Goal: Find specific fact: Find contact information

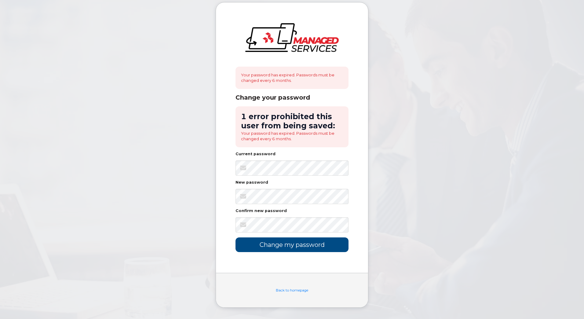
click at [230, 273] on div "Your password has expired. Passwords must be changed every 6 months. Change you…" at bounding box center [292, 155] width 153 height 306
click at [288, 245] on input "Change my password" at bounding box center [291, 244] width 113 height 14
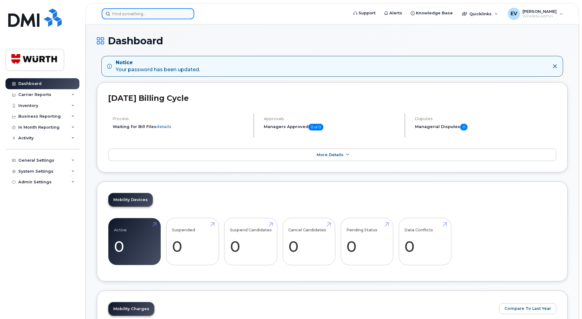
click at [122, 13] on input at bounding box center [148, 13] width 93 height 11
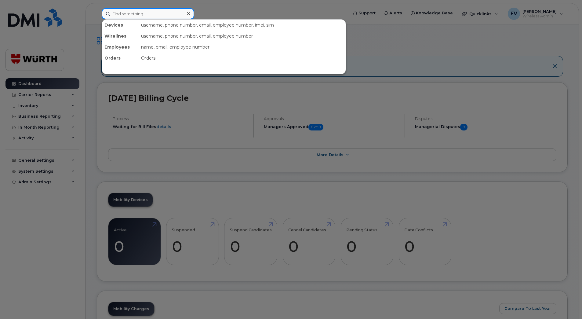
paste input "705-931-5229"
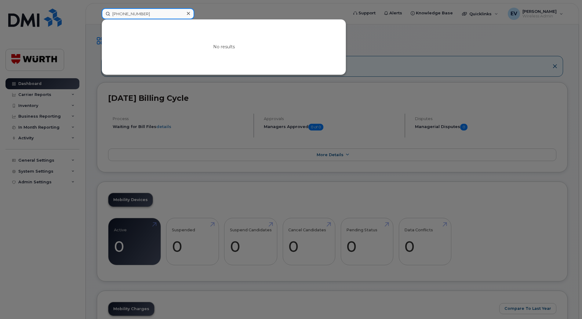
type input "705-931-5229"
click at [288, 57] on div "No results" at bounding box center [224, 47] width 244 height 55
click at [148, 13] on input "705-931-5229" at bounding box center [148, 13] width 93 height 11
click at [254, 69] on div "No results" at bounding box center [224, 47] width 244 height 55
click at [146, 13] on input "705-931-5229" at bounding box center [148, 13] width 93 height 11
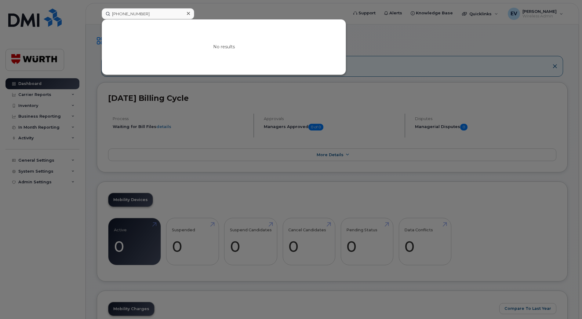
click at [189, 13] on icon at bounding box center [188, 13] width 3 height 3
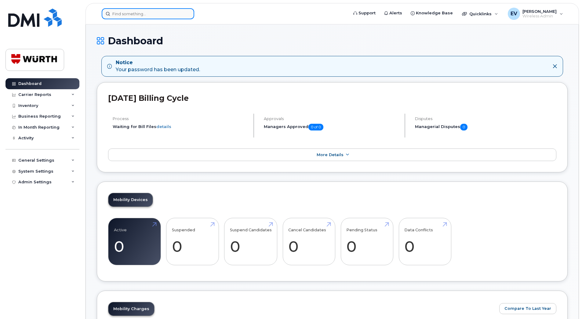
click at [151, 16] on input at bounding box center [148, 13] width 93 height 11
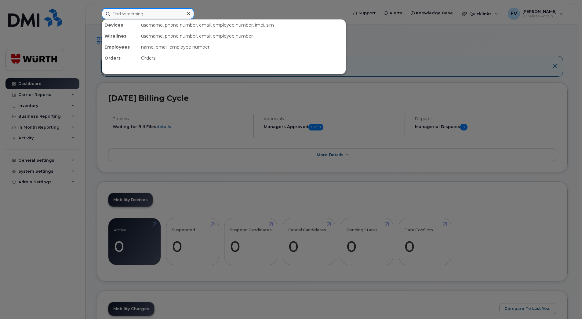
paste input "705-768-0498"
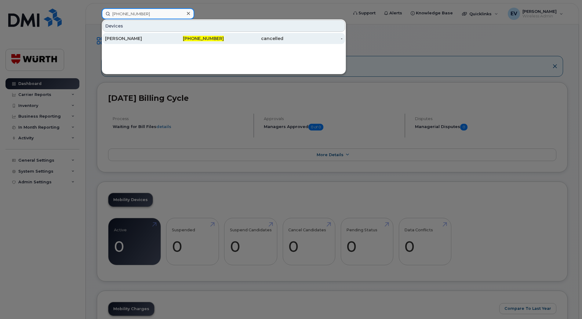
type input "705-768-0498"
click at [152, 36] on div "Brent Gillespie" at bounding box center [135, 38] width 60 height 6
